Goal: Complete application form

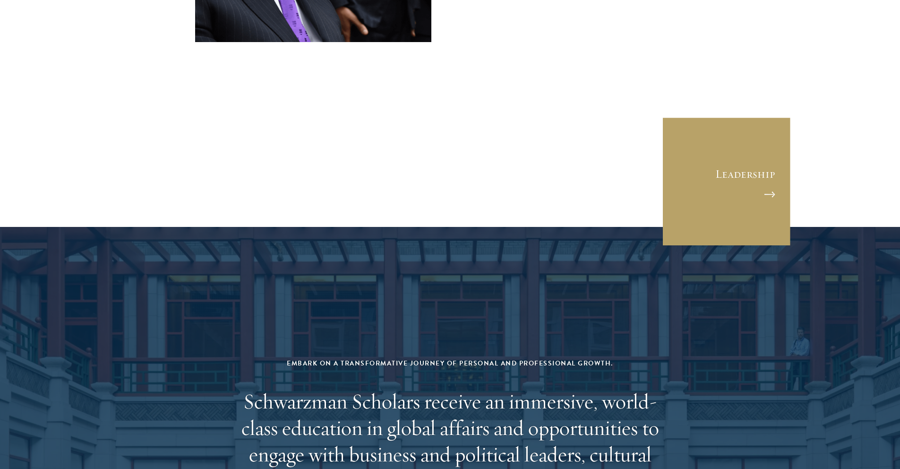
scroll to position [3935, 0]
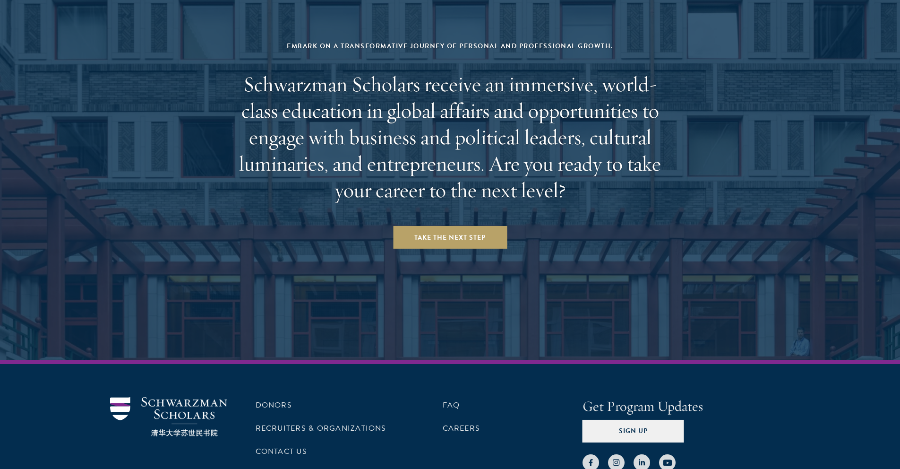
click at [465, 152] on aside "Embark on a transformative journey of personal and professional growth. Schwarz…" at bounding box center [450, 135] width 900 height 450
click at [457, 226] on link "Take the Next Step" at bounding box center [450, 237] width 114 height 23
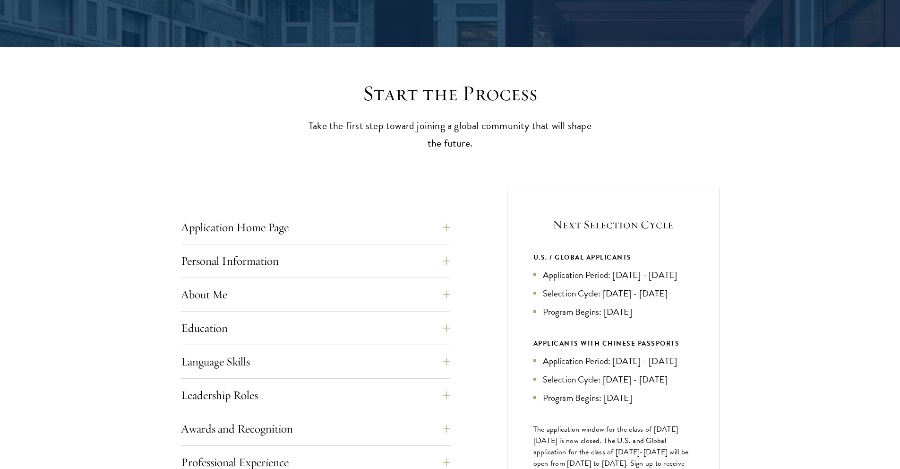
scroll to position [201, 0]
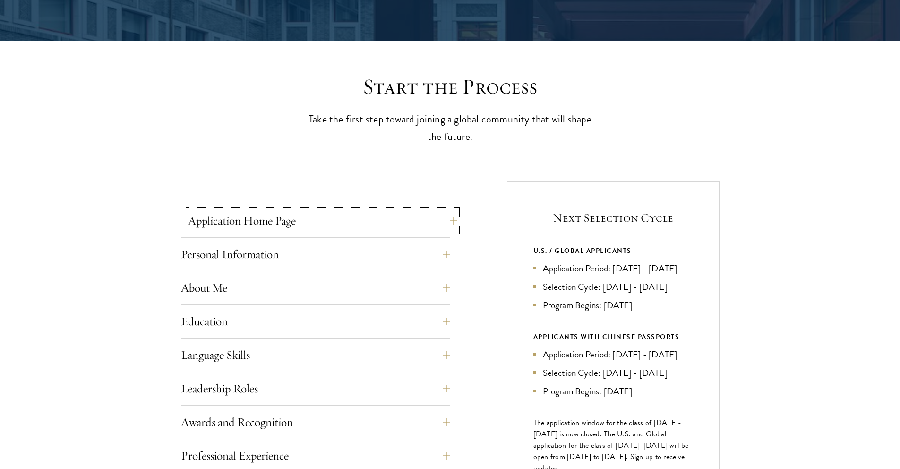
click at [456, 216] on button "Application Home Page" at bounding box center [322, 220] width 269 height 23
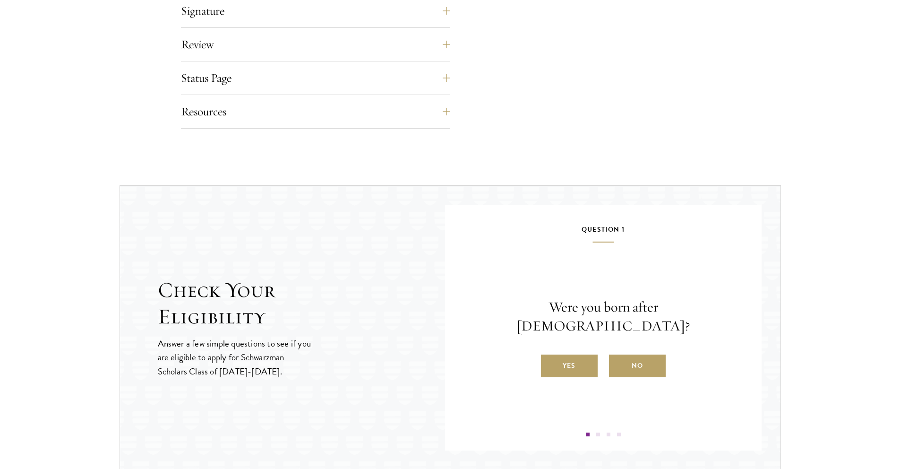
scroll to position [1354, 0]
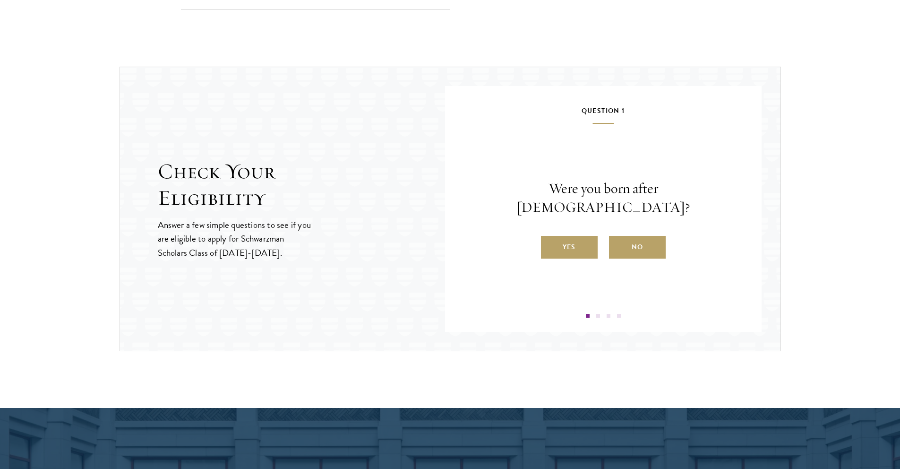
click at [583, 236] on label "Yes" at bounding box center [569, 247] width 57 height 23
click at [550, 237] on input "Yes" at bounding box center [545, 241] width 9 height 9
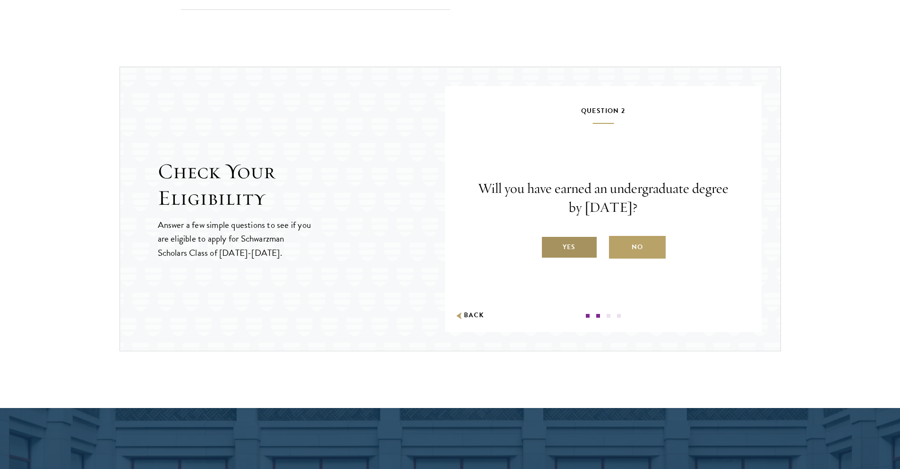
click at [574, 243] on label "Yes" at bounding box center [569, 247] width 57 height 23
click at [550, 243] on input "Yes" at bounding box center [545, 241] width 9 height 9
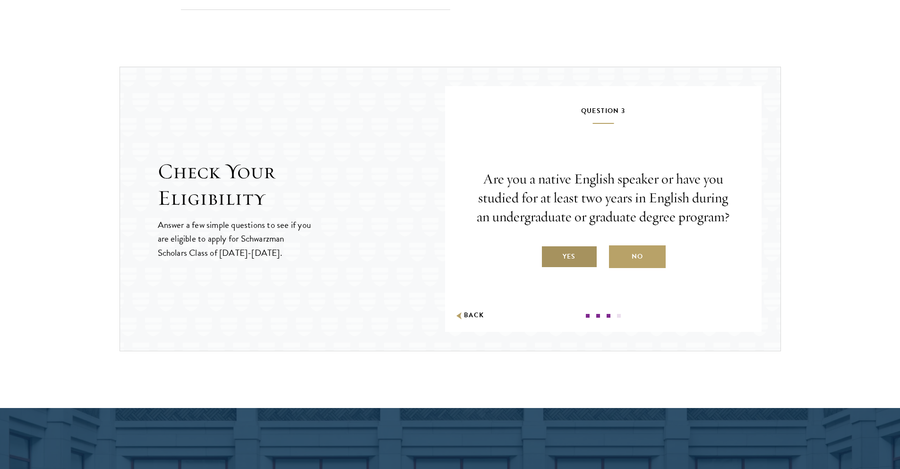
click at [579, 250] on label "Yes" at bounding box center [569, 256] width 57 height 23
click at [550, 250] on input "Yes" at bounding box center [545, 250] width 9 height 9
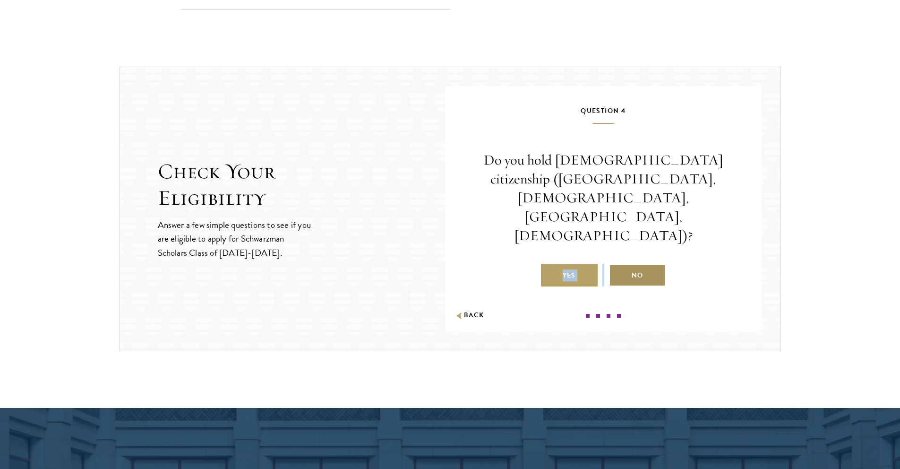
drag, startPoint x: 579, startPoint y: 250, endPoint x: 634, endPoint y: 249, distance: 54.8
click at [634, 264] on div "Yes No" at bounding box center [603, 275] width 260 height 23
click at [634, 264] on label "No" at bounding box center [637, 275] width 57 height 23
click at [618, 265] on input "No" at bounding box center [613, 269] width 9 height 9
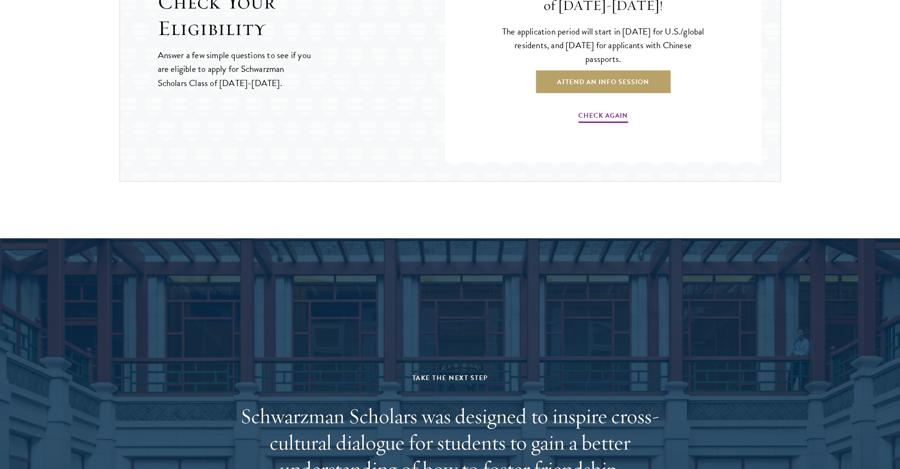
scroll to position [1559, 0]
